Goal: Task Accomplishment & Management: Manage account settings

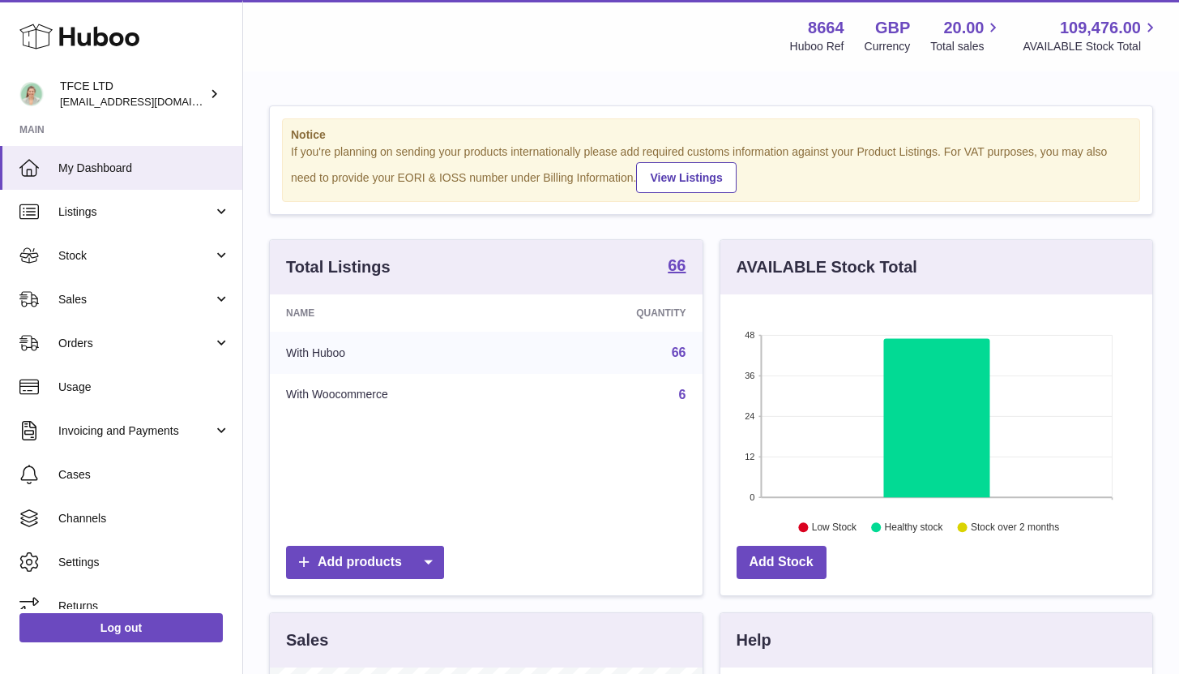
scroll to position [810258, 810078]
click at [111, 567] on span "Settings" at bounding box center [144, 561] width 172 height 15
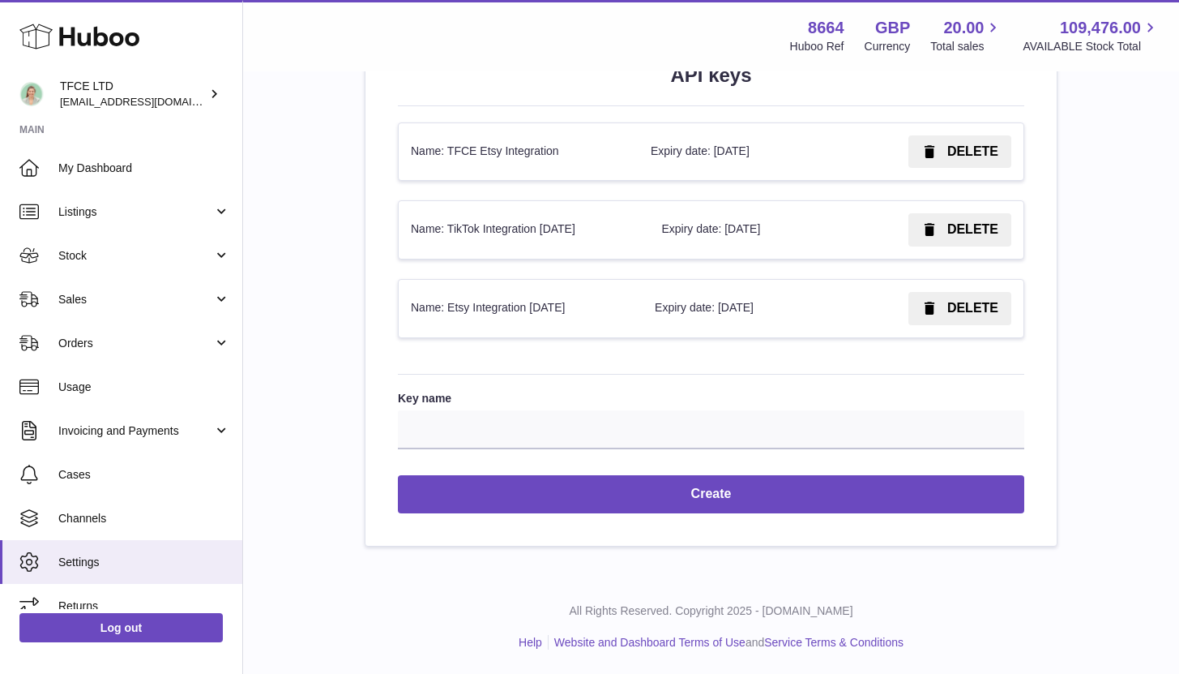
scroll to position [1888, 0]
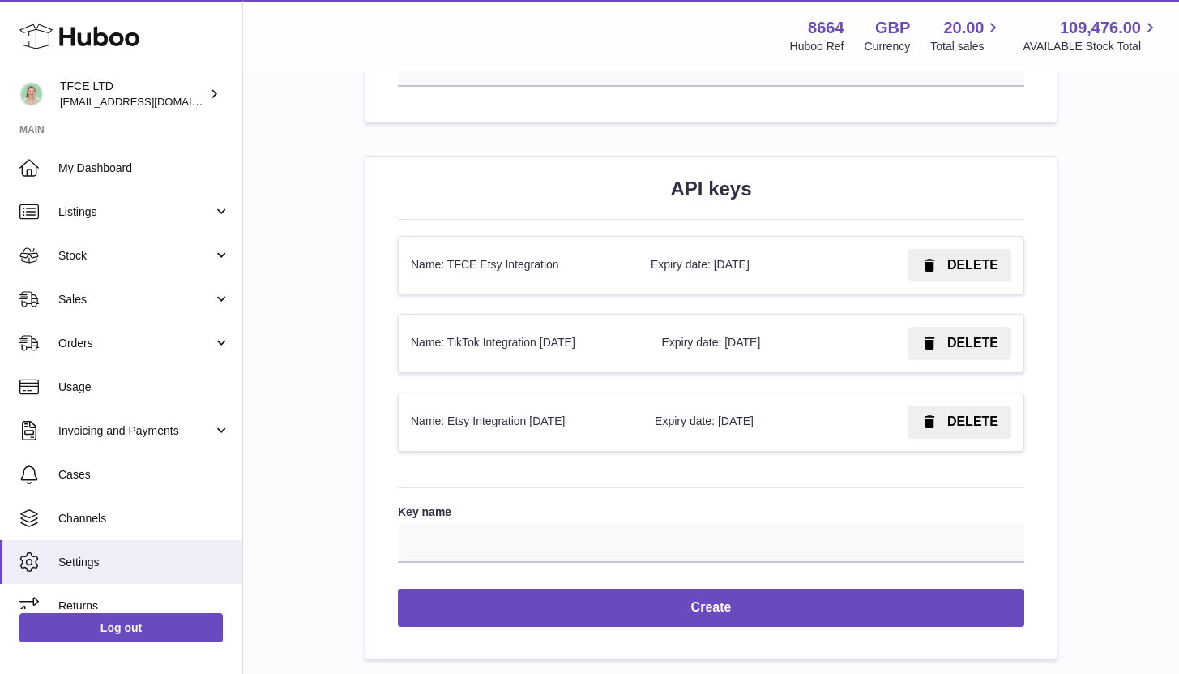
click at [505, 428] on td "Name: Etsy Integration [DATE]" at bounding box center [521, 422] width 244 height 58
click at [437, 414] on td "Name: Etsy Integration [DATE]" at bounding box center [521, 422] width 244 height 58
click at [751, 414] on td "Expiry date: [DATE]" at bounding box center [737, 422] width 189 height 58
click at [550, 272] on td "Name: TFCE Etsy Integration" at bounding box center [519, 266] width 240 height 58
